Goal: Transaction & Acquisition: Purchase product/service

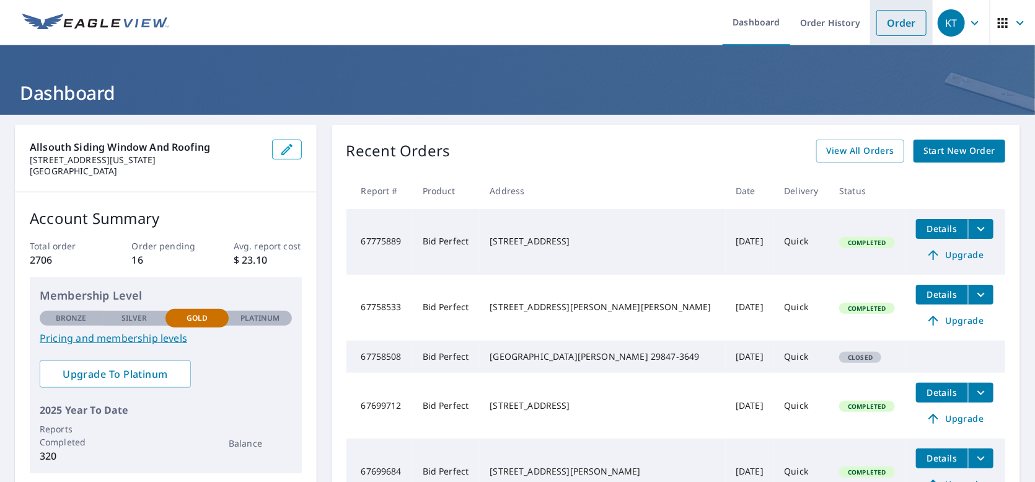
click at [904, 21] on link "Order" at bounding box center [901, 23] width 50 height 26
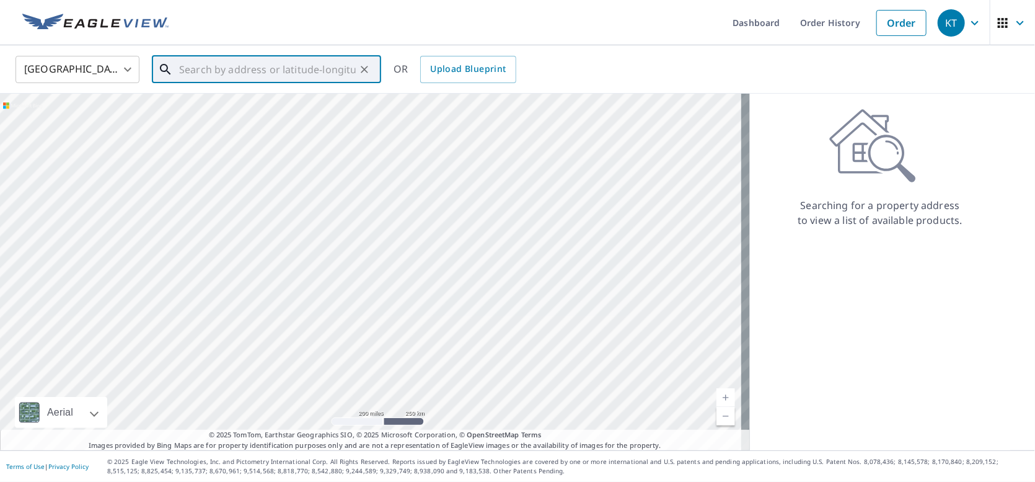
click at [343, 66] on input "text" at bounding box center [267, 69] width 177 height 35
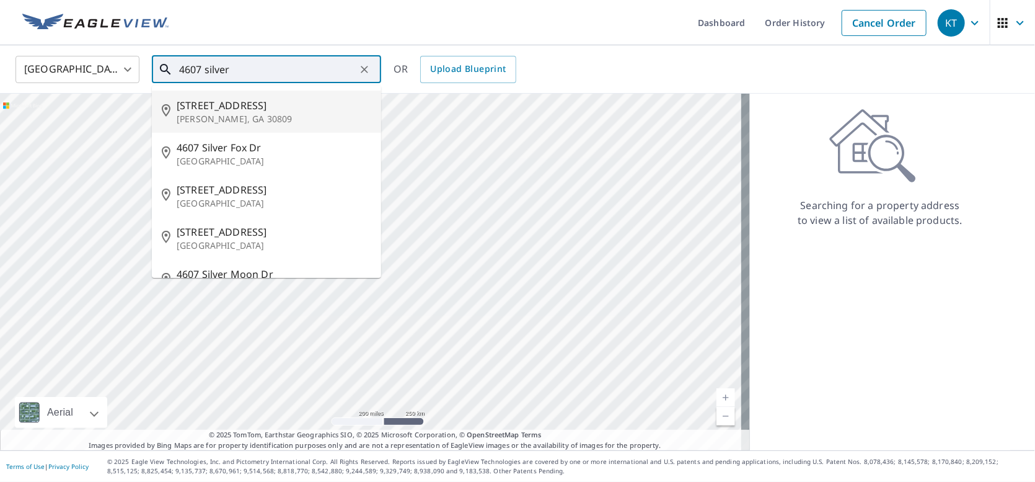
click at [253, 103] on span "[STREET_ADDRESS]" at bounding box center [274, 105] width 195 height 15
type input "[STREET_ADDRESS][PERSON_NAME]"
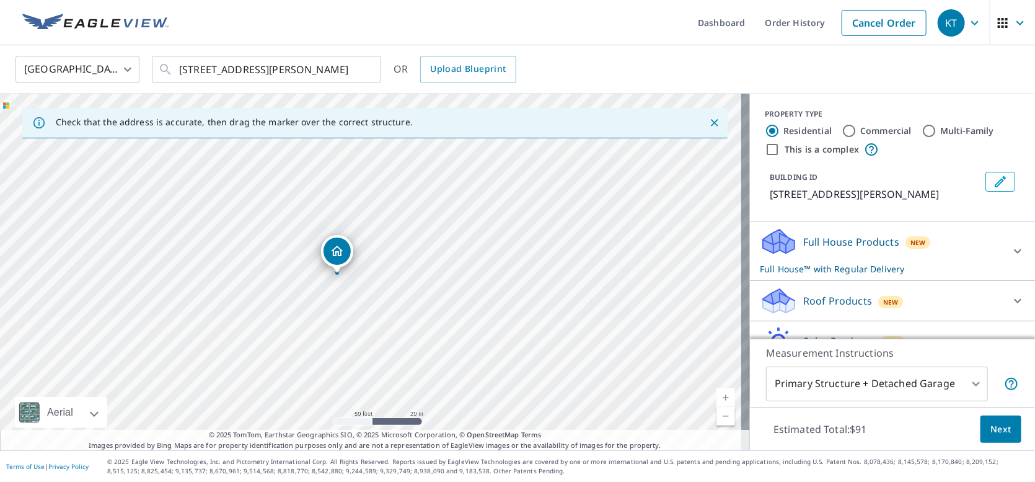
click at [1010, 298] on icon at bounding box center [1017, 300] width 15 height 15
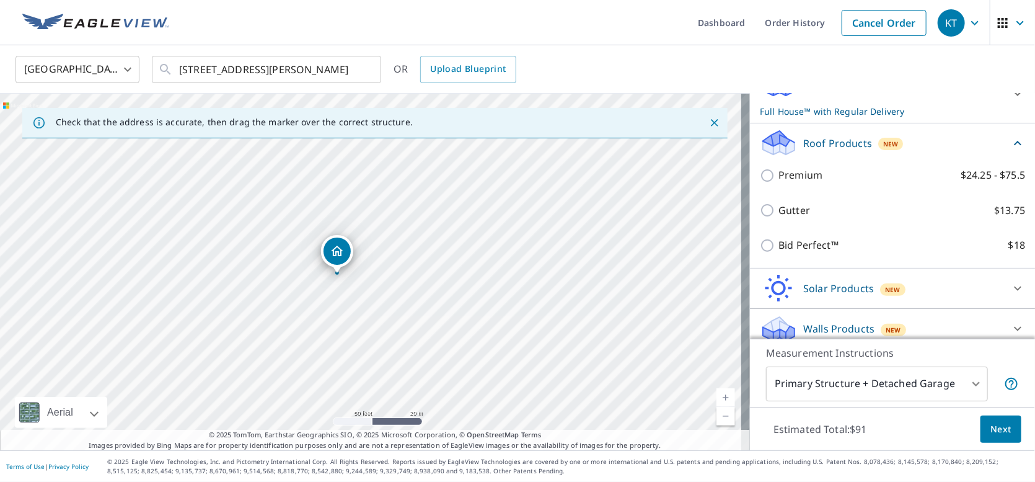
scroll to position [167, 0]
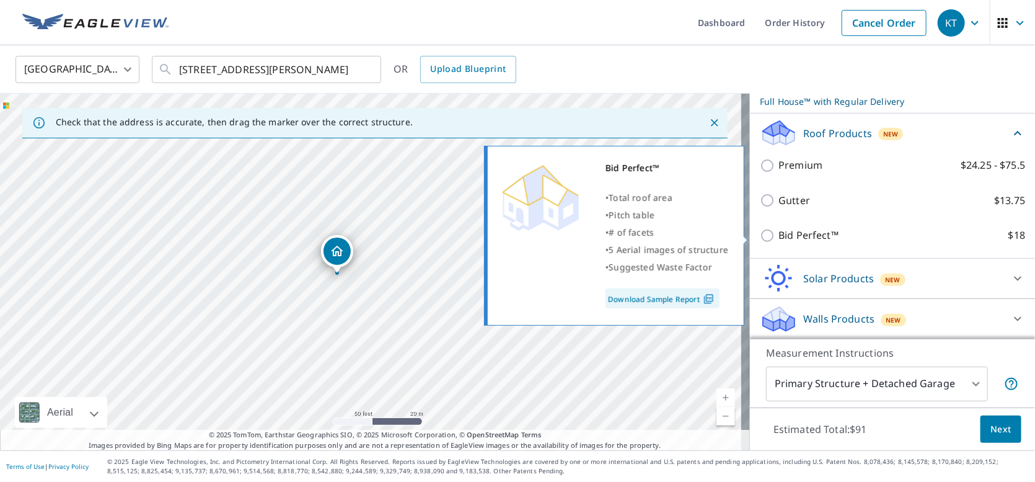
click at [762, 234] on input "Bid Perfect™ $18" at bounding box center [769, 235] width 19 height 15
checkbox input "true"
checkbox input "false"
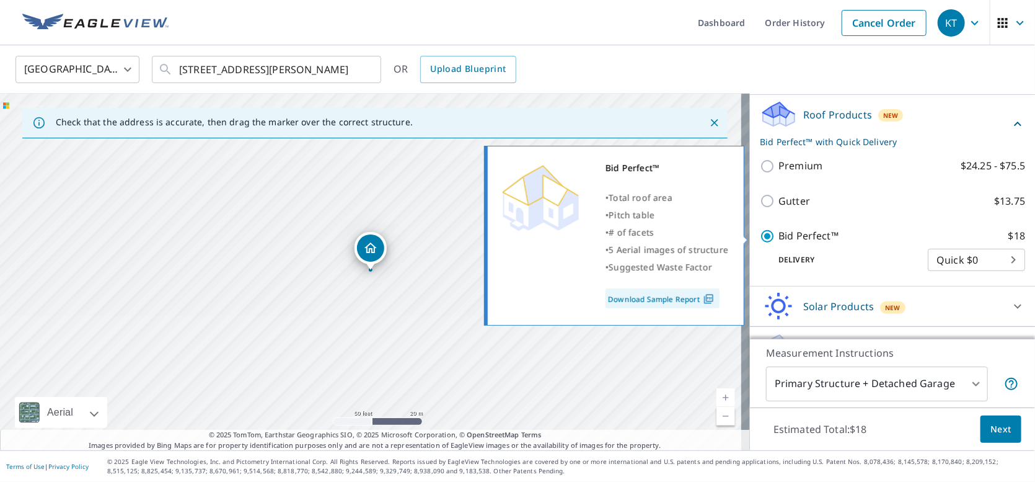
scroll to position [168, 0]
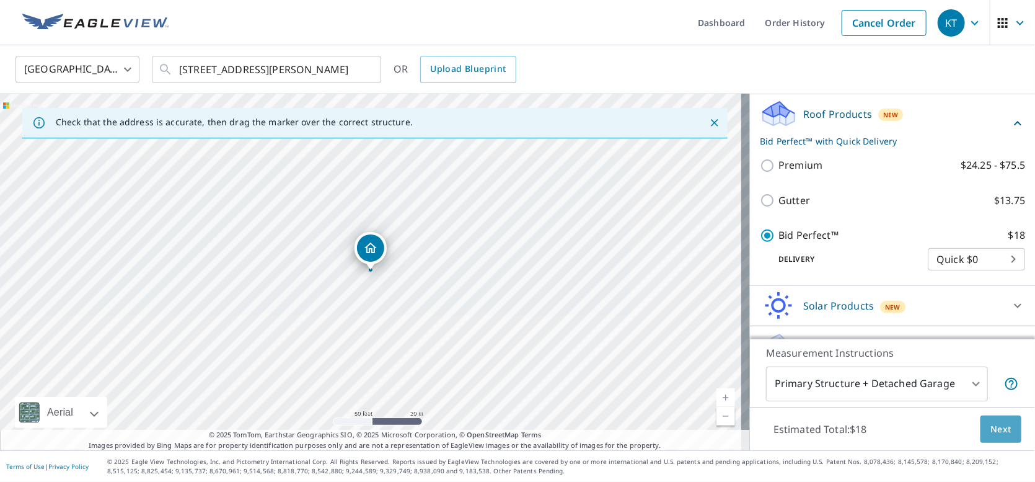
click at [994, 423] on span "Next" at bounding box center [1000, 428] width 21 height 15
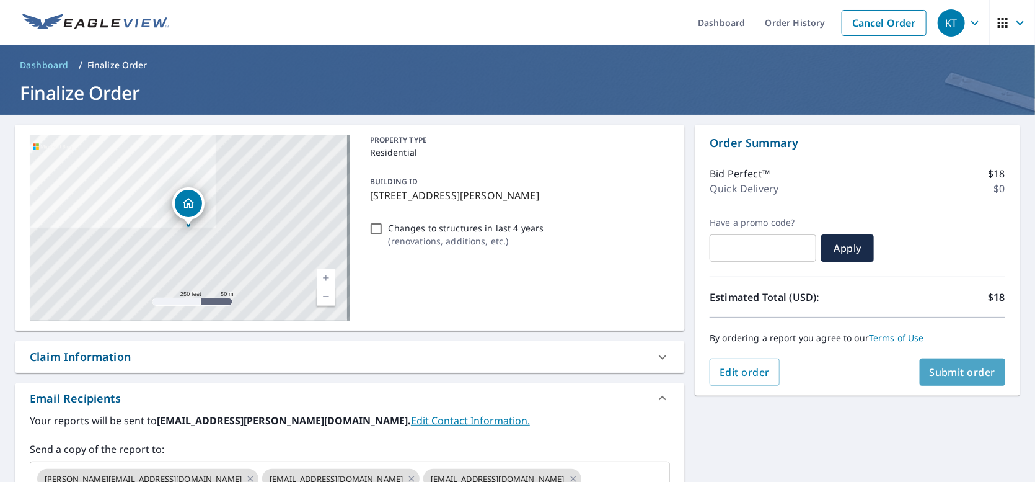
click at [942, 375] on span "Submit order" at bounding box center [963, 372] width 66 height 14
checkbox input "true"
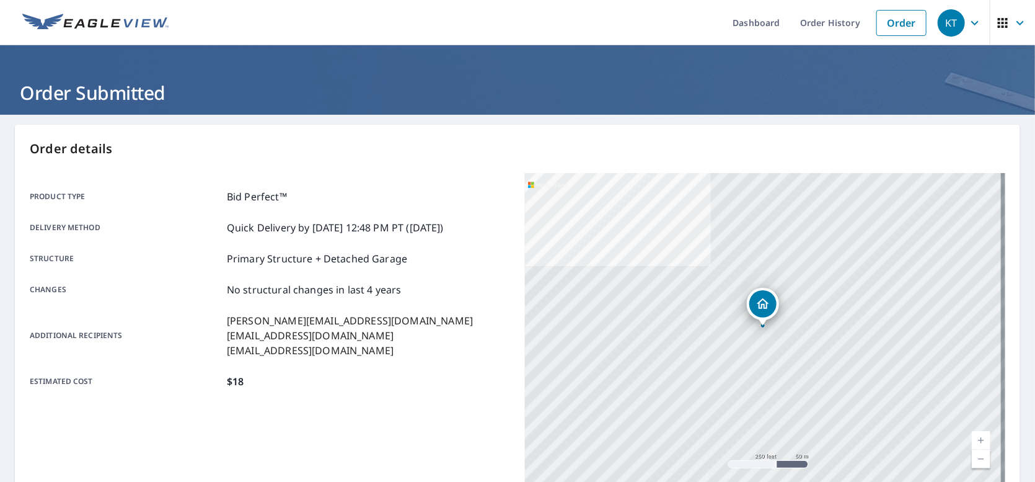
click at [1013, 20] on icon "button" at bounding box center [1020, 22] width 15 height 15
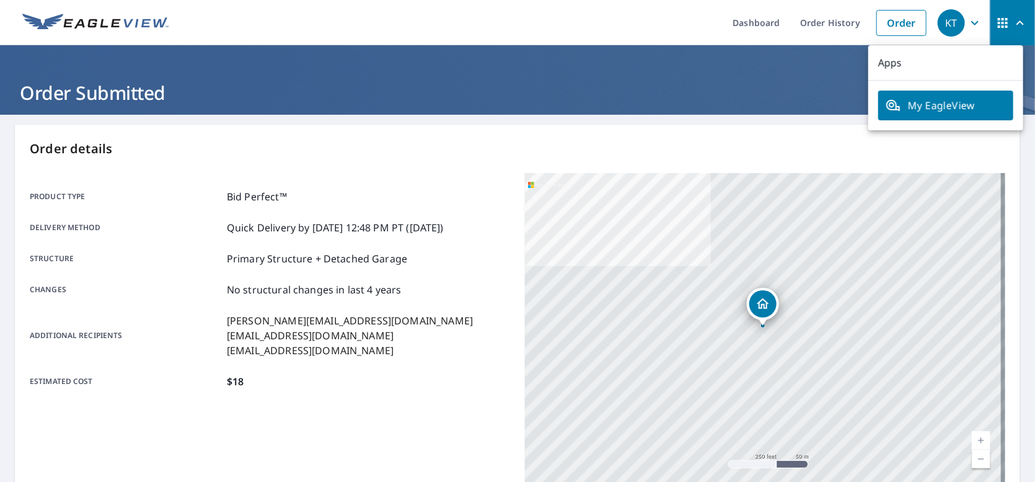
click at [967, 20] on icon "button" at bounding box center [974, 22] width 15 height 15
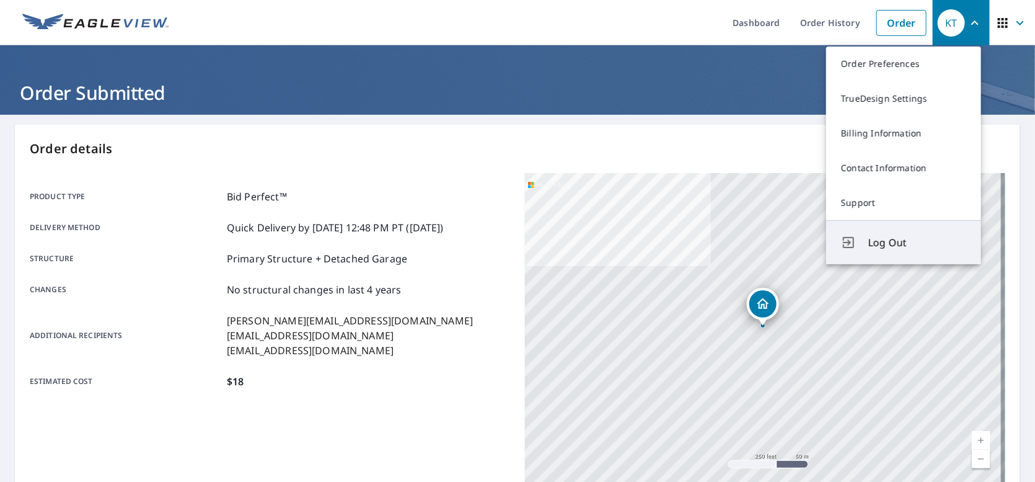
click at [894, 239] on span "Log Out" at bounding box center [917, 242] width 98 height 15
